Goal: Task Accomplishment & Management: Use online tool/utility

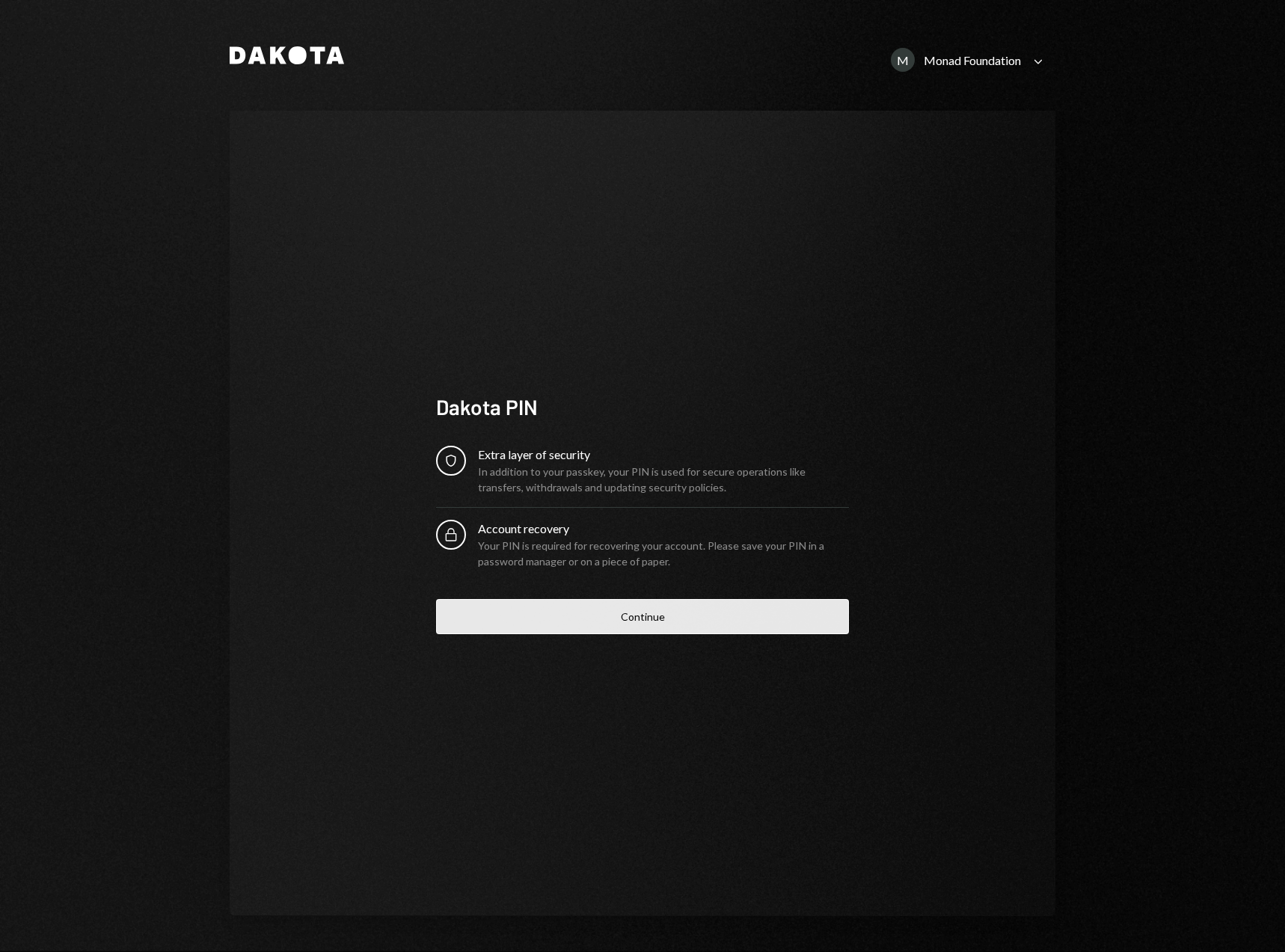
click at [658, 614] on button "Continue" at bounding box center [642, 617] width 413 height 35
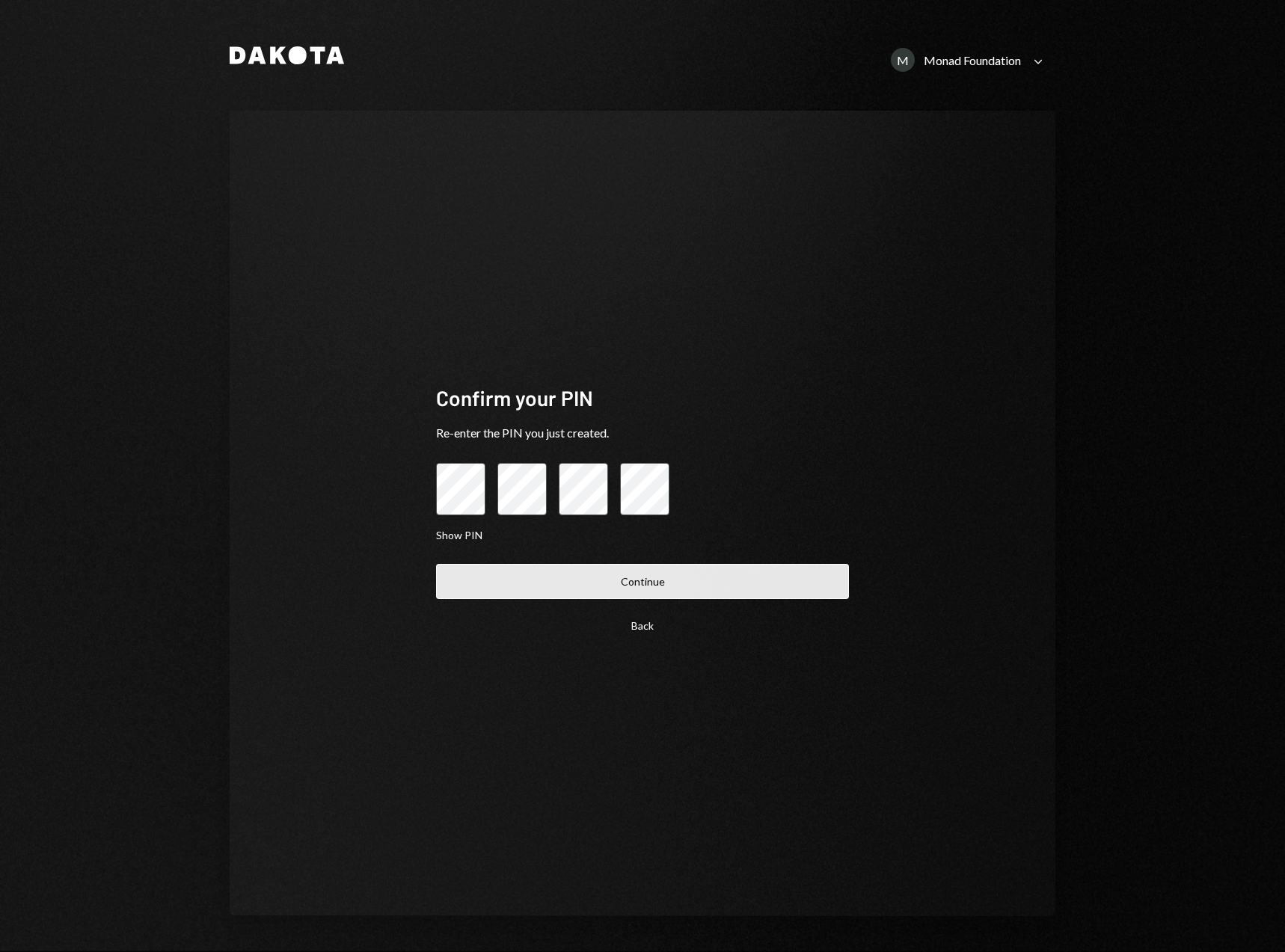
click at [750, 575] on button "Continue" at bounding box center [642, 582] width 413 height 35
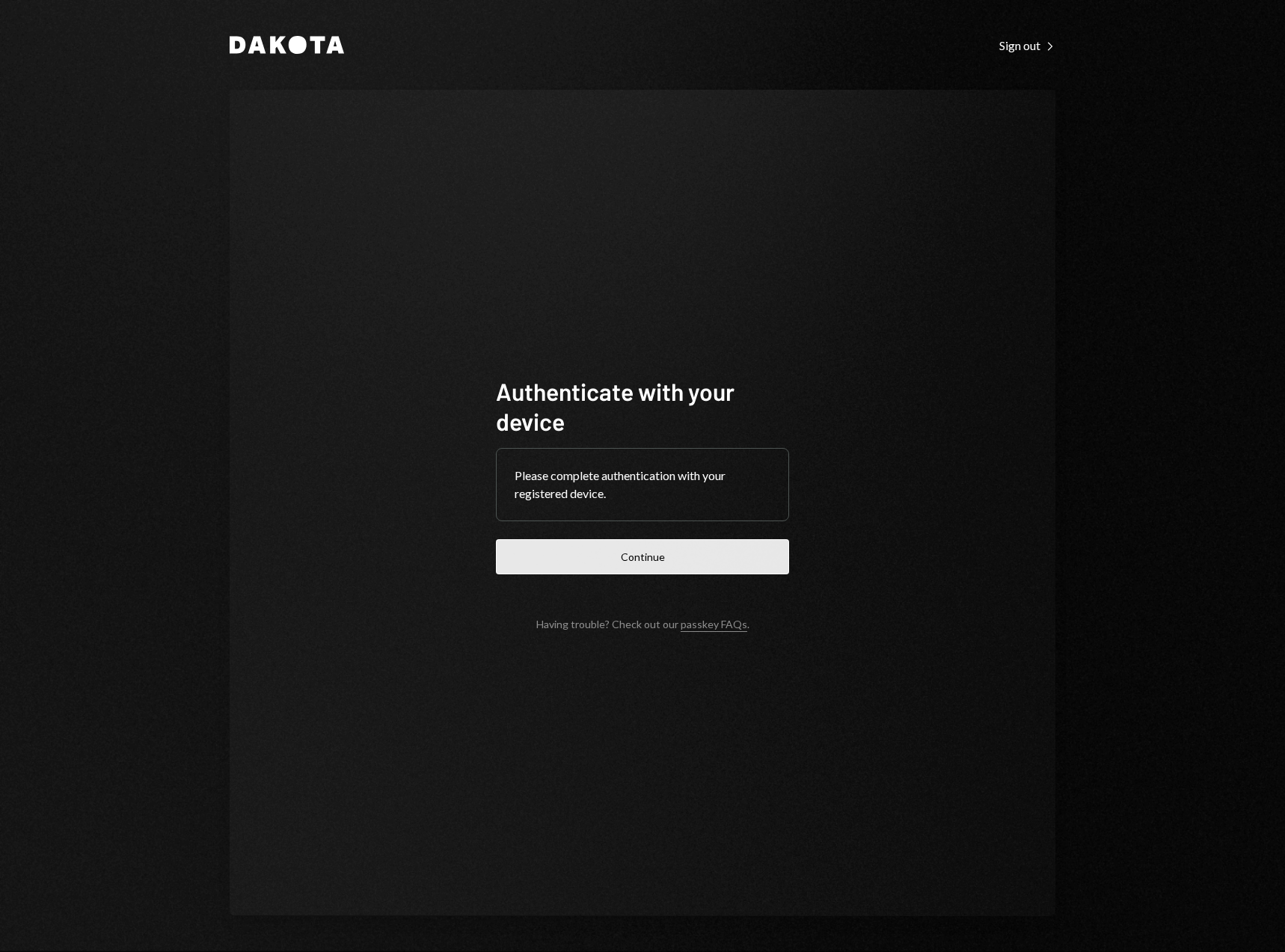
click at [697, 548] on button "Continue" at bounding box center [642, 556] width 293 height 35
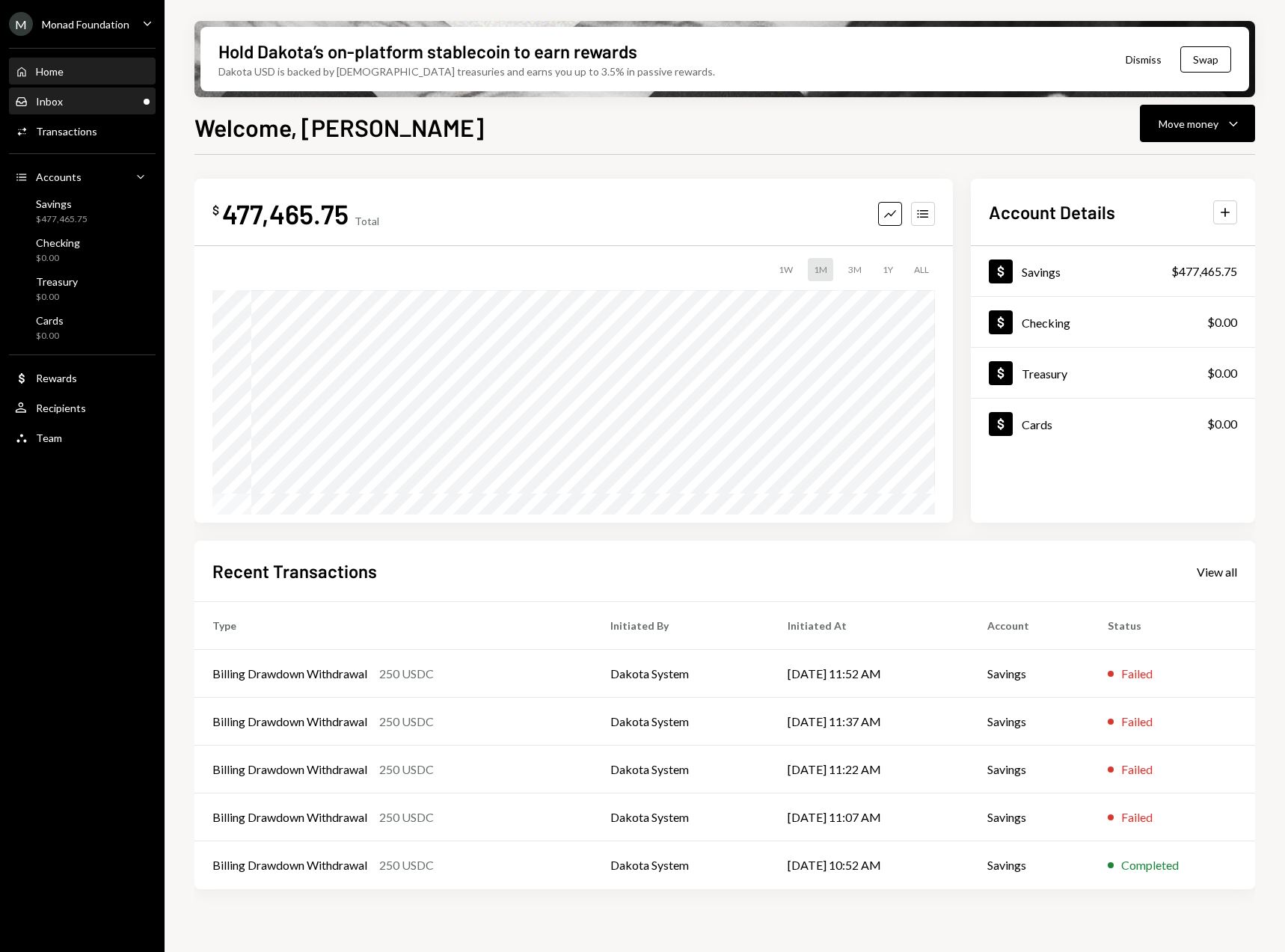
click at [84, 104] on div "Inbox Inbox" at bounding box center [82, 101] width 134 height 13
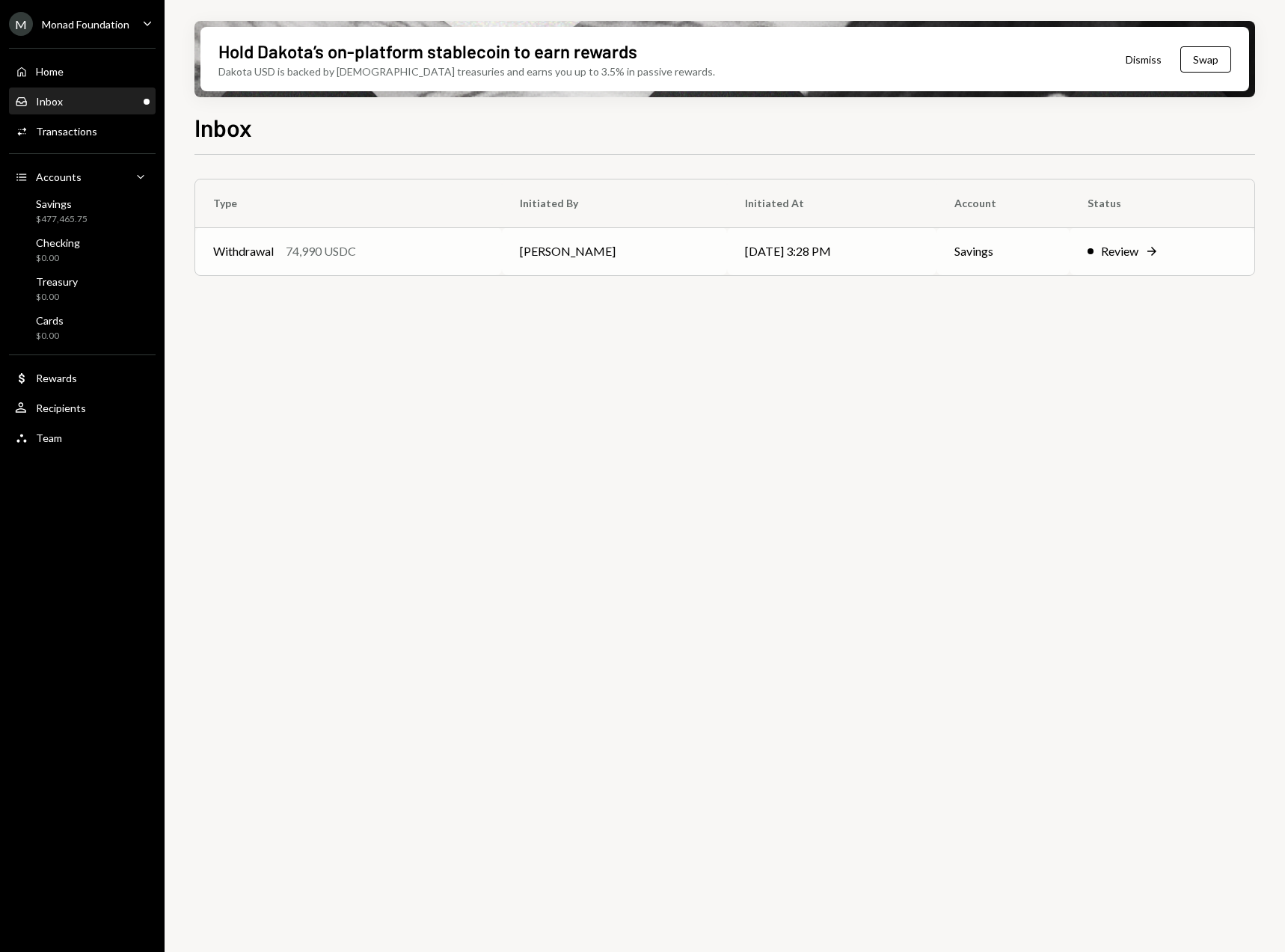
click at [1122, 247] on div "Review" at bounding box center [1119, 251] width 38 height 18
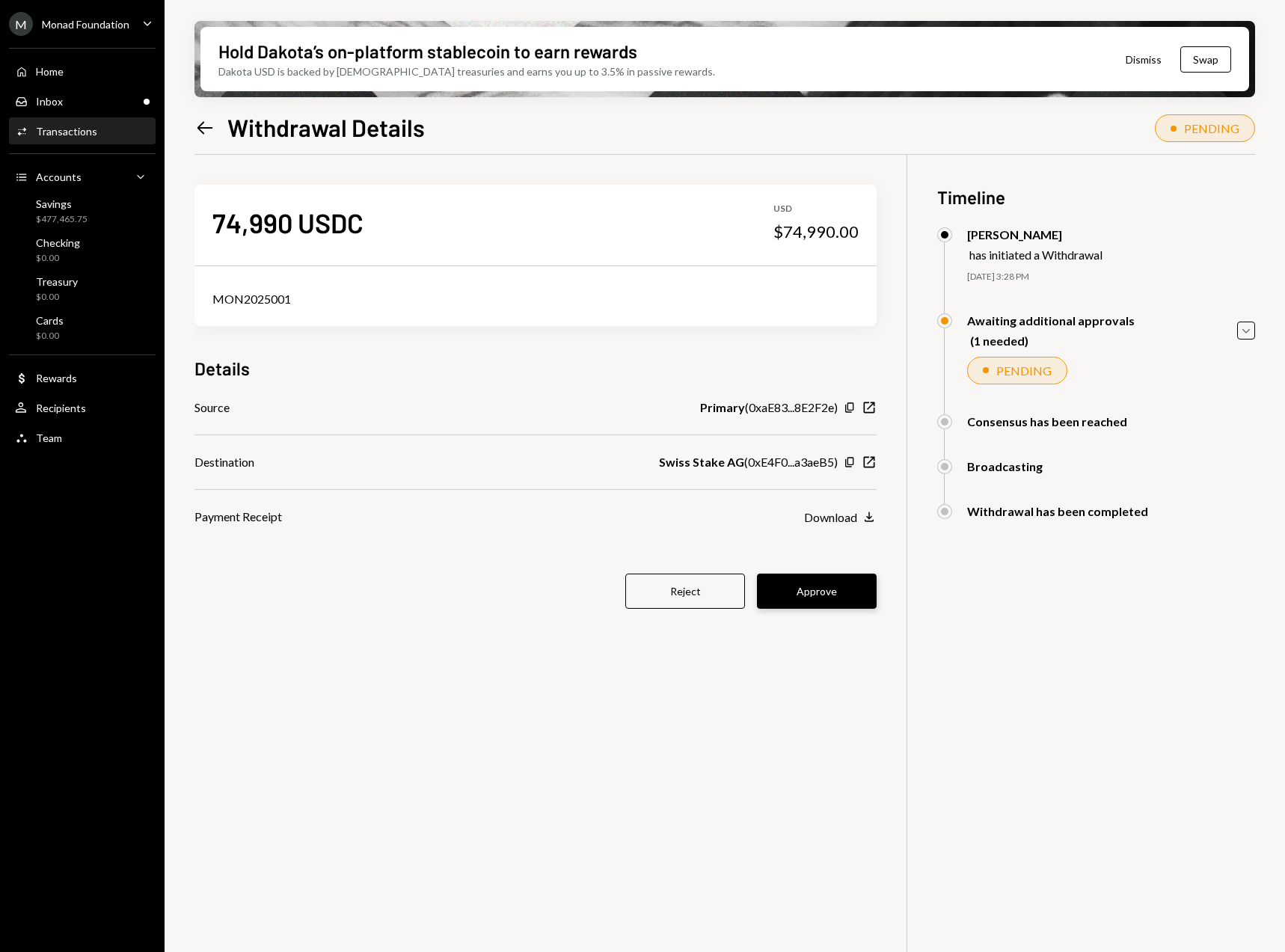
click at [830, 594] on button "Approve" at bounding box center [816, 591] width 119 height 35
